Goal: Transaction & Acquisition: Purchase product/service

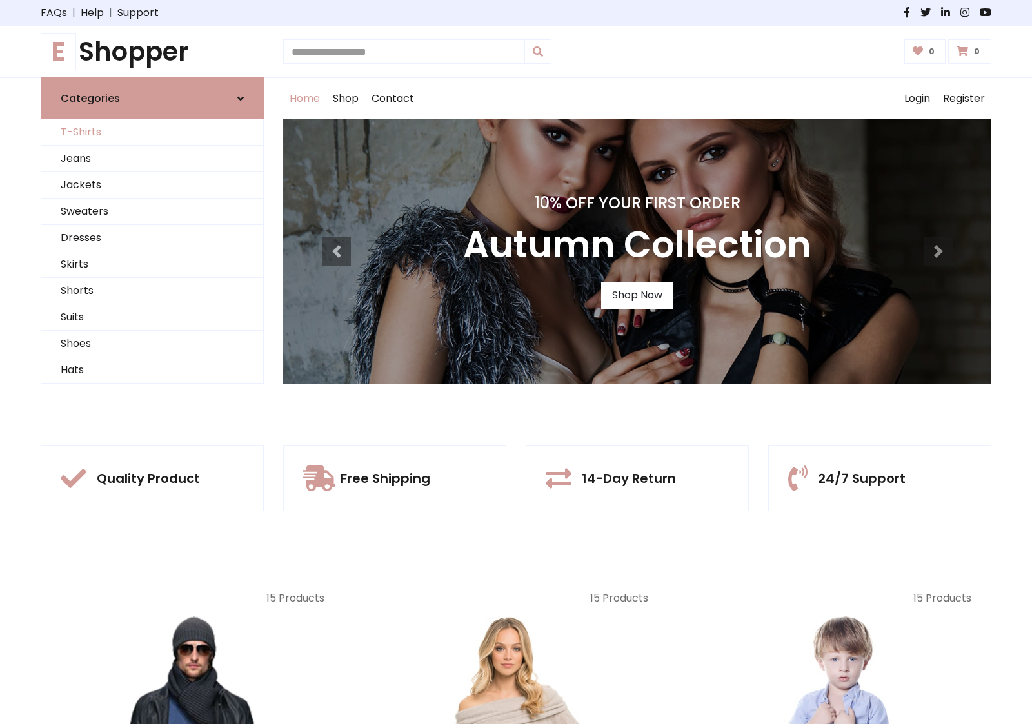
click at [152, 132] on link "T-Shirts" at bounding box center [152, 132] width 222 height 26
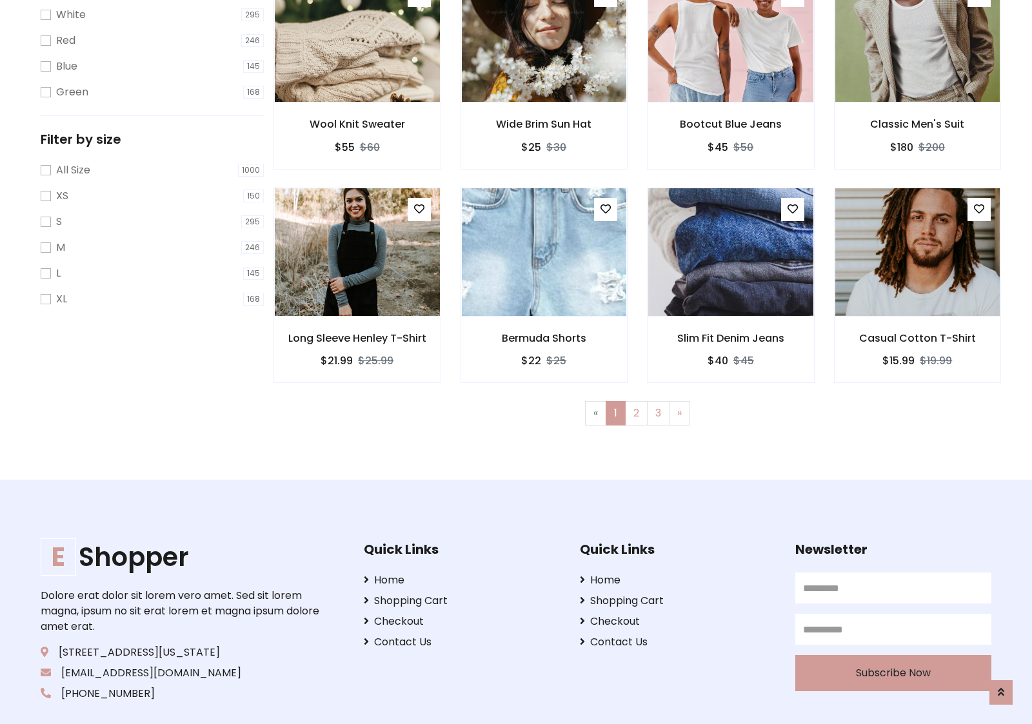
scroll to position [23, 0]
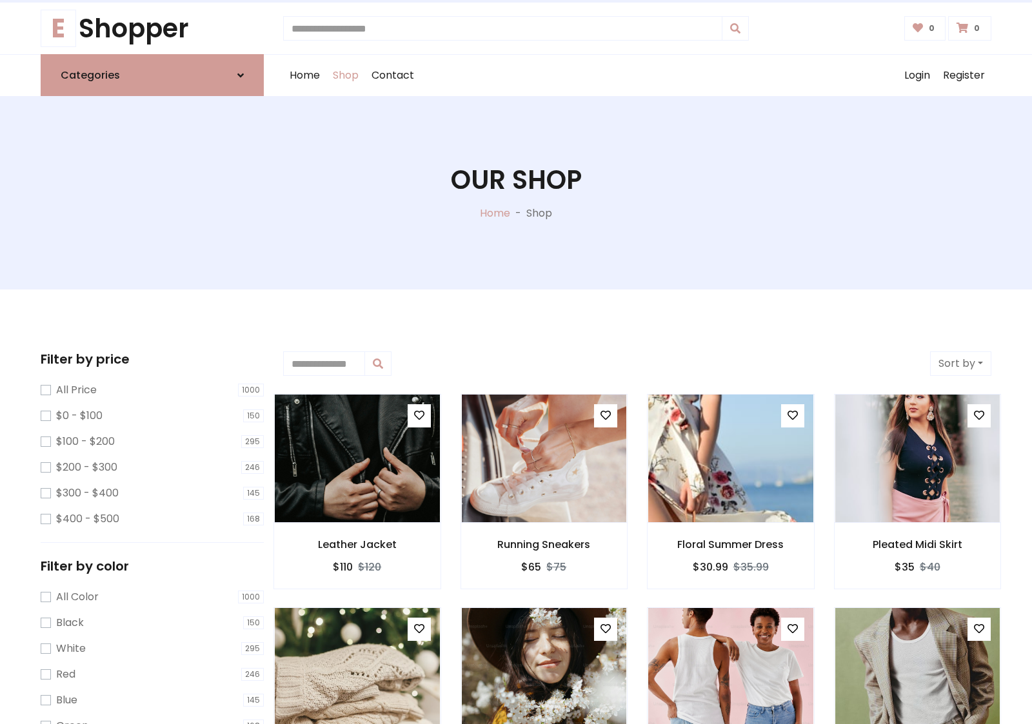
click at [516, 193] on h1 "Our Shop" at bounding box center [516, 179] width 131 height 31
click at [637, 75] on div "Home Shop Contact Log out Login Register" at bounding box center [637, 75] width 708 height 41
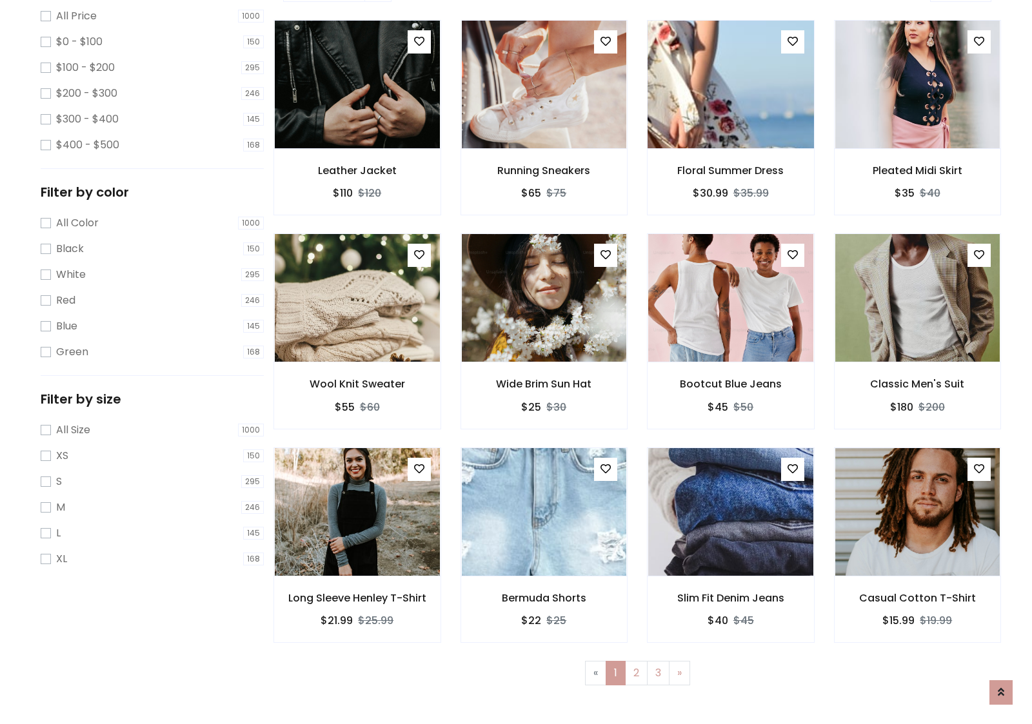
scroll to position [352, 0]
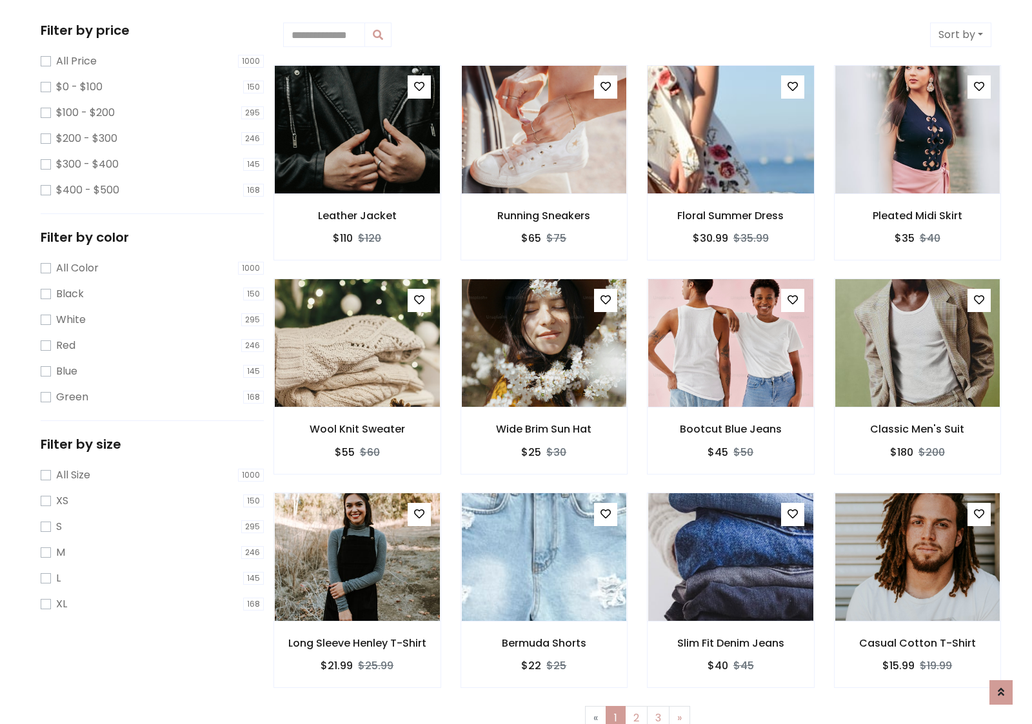
click at [730, 130] on img at bounding box center [730, 129] width 198 height 309
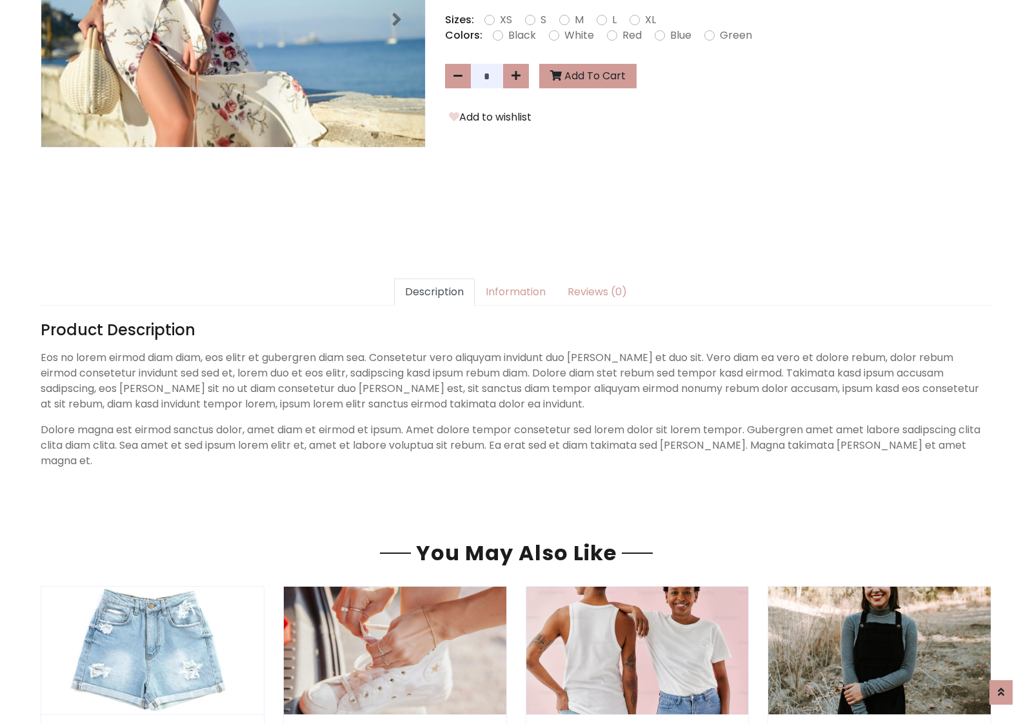
scroll to position [315, 0]
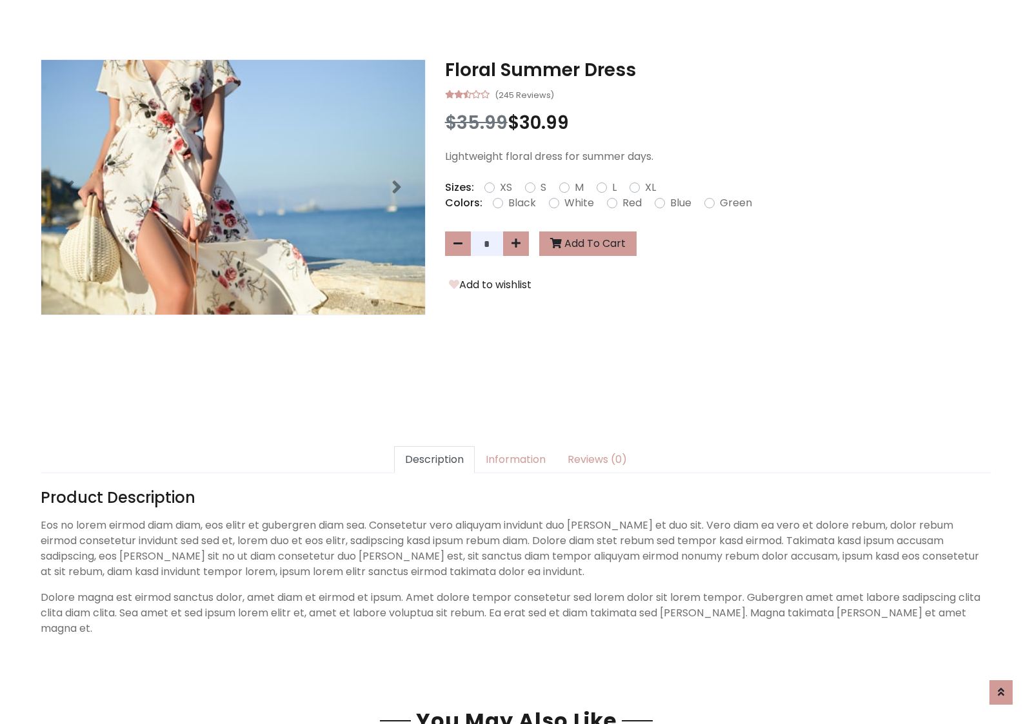
click at [718, 70] on h3 "Floral Summer Dress" at bounding box center [718, 70] width 546 height 22
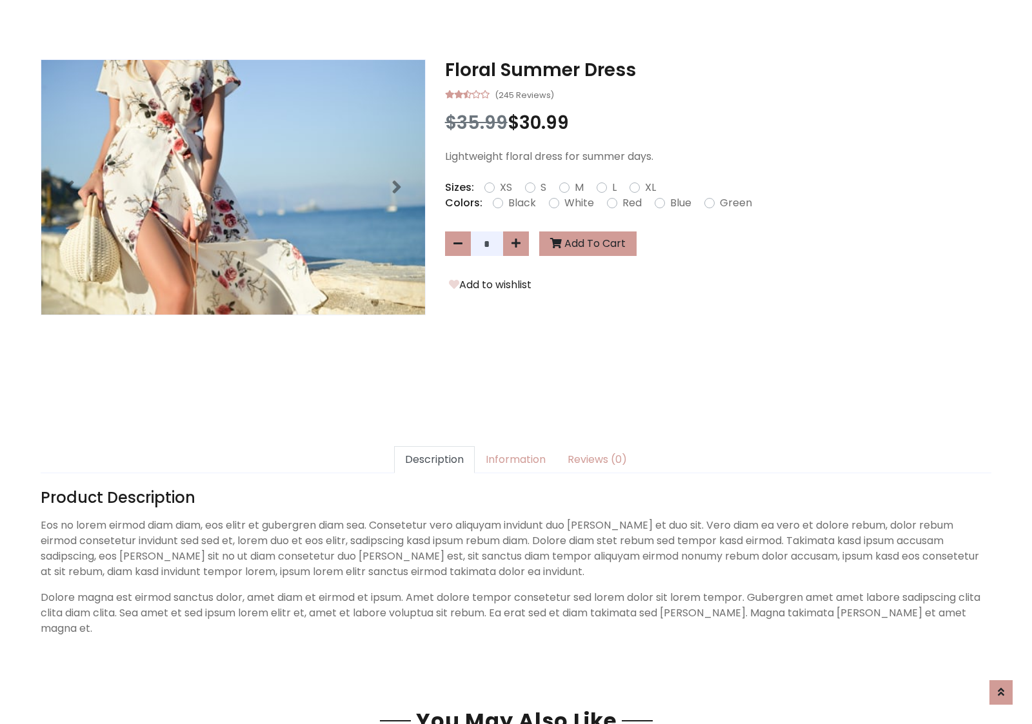
scroll to position [0, 0]
